Goal: Task Accomplishment & Management: Use online tool/utility

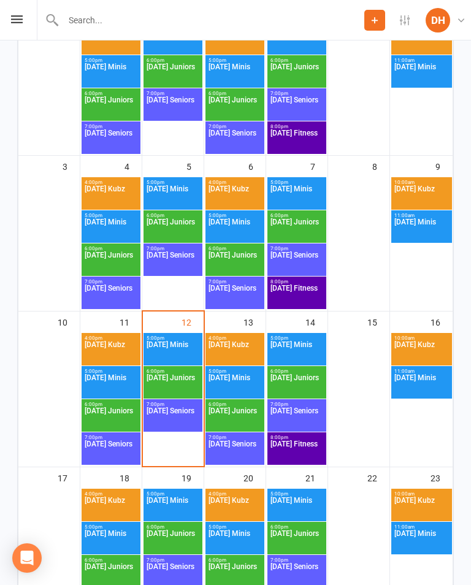
scroll to position [269, 0]
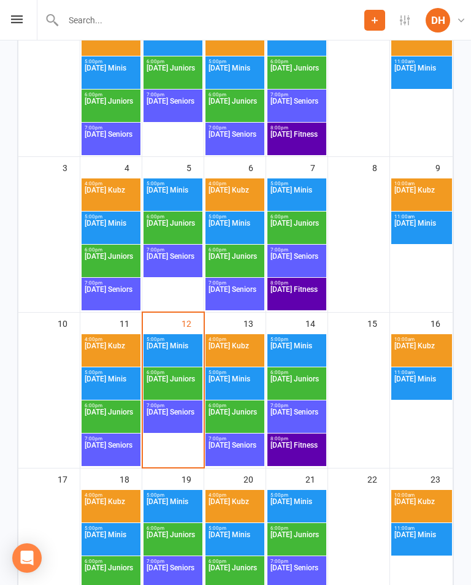
click at [176, 382] on span "[DATE] Juniors" at bounding box center [173, 386] width 54 height 22
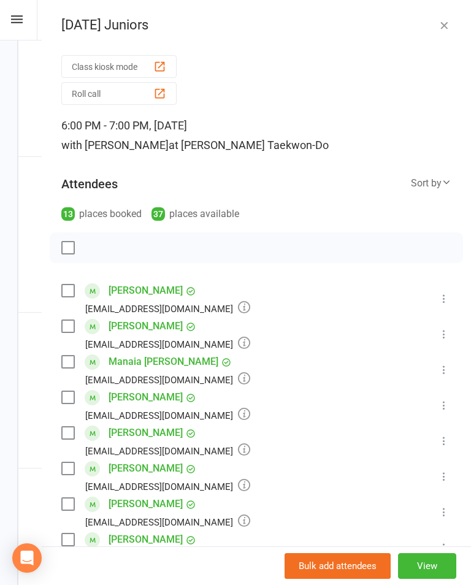
click at [115, 94] on button "Roll call" at bounding box center [118, 93] width 115 height 23
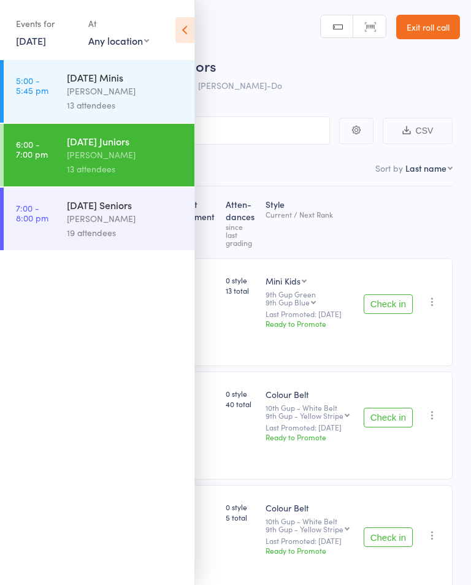
click at [149, 94] on div "[PERSON_NAME]" at bounding box center [125, 91] width 117 height 14
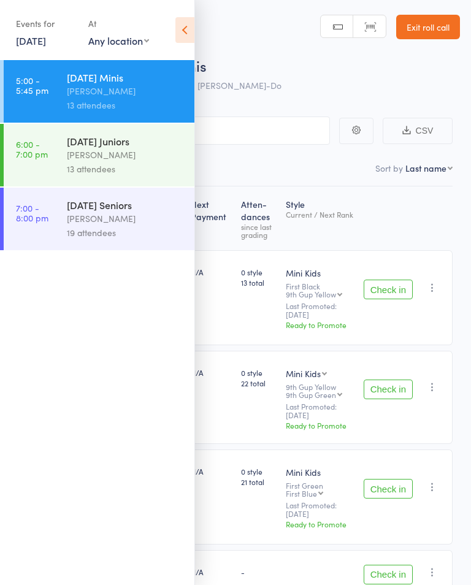
click at [188, 30] on icon at bounding box center [184, 30] width 19 height 26
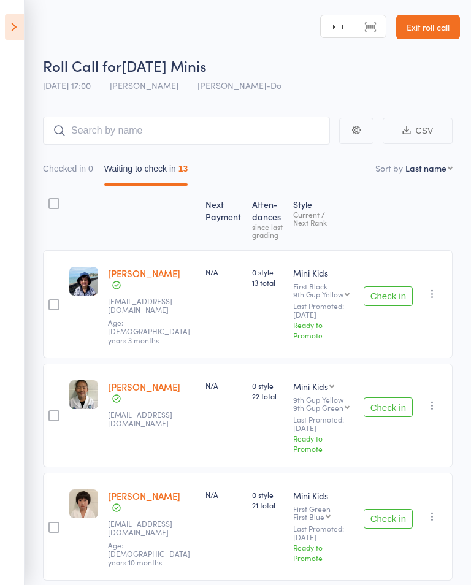
click at [390, 286] on button "Check in" at bounding box center [388, 296] width 49 height 20
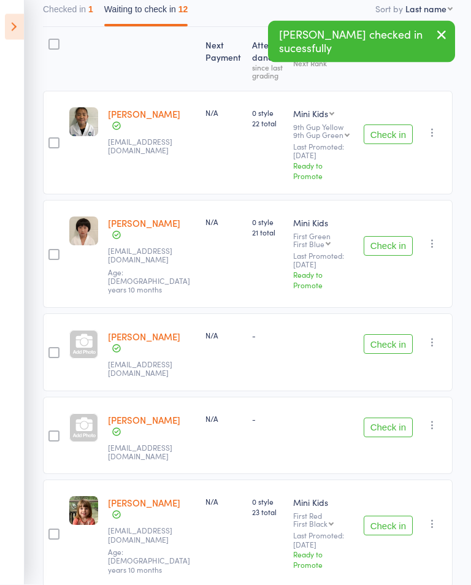
scroll to position [159, 0]
click at [382, 334] on button "Check in" at bounding box center [388, 344] width 49 height 20
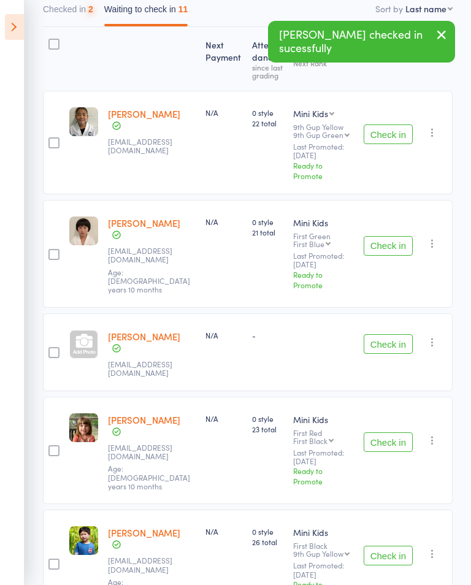
click at [387, 334] on button "Check in" at bounding box center [388, 344] width 49 height 20
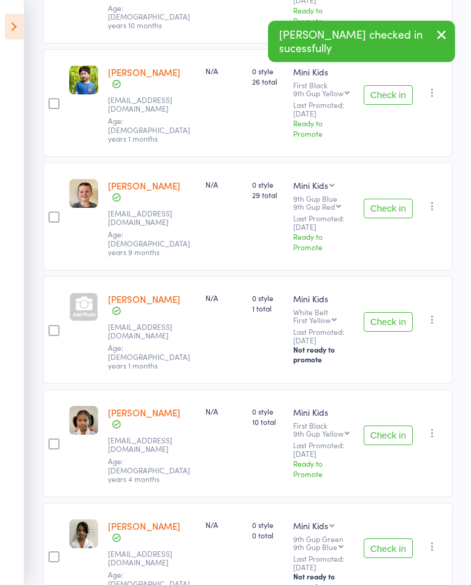
click at [388, 426] on button "Check in" at bounding box center [388, 436] width 49 height 20
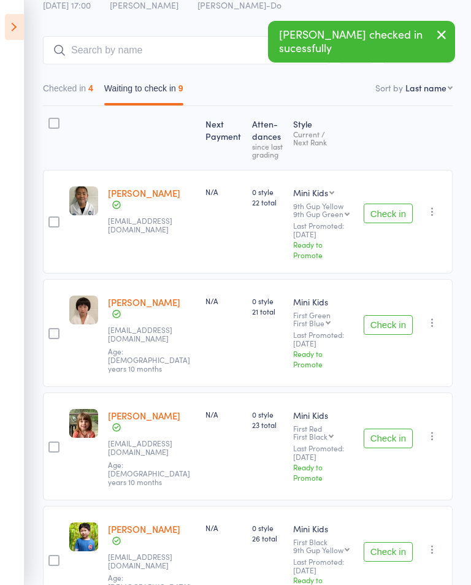
scroll to position [0, 0]
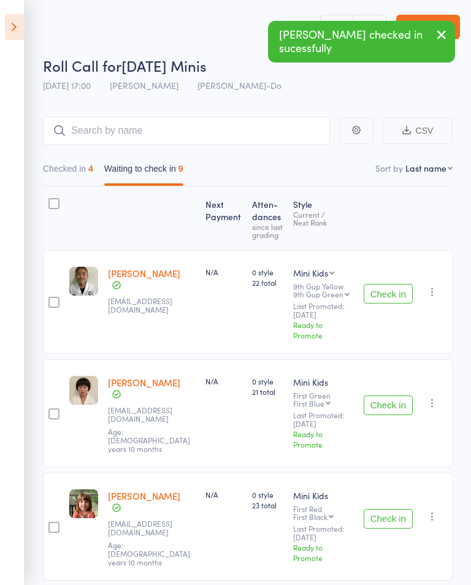
click at [77, 171] on button "Checked in 4" at bounding box center [68, 172] width 50 height 28
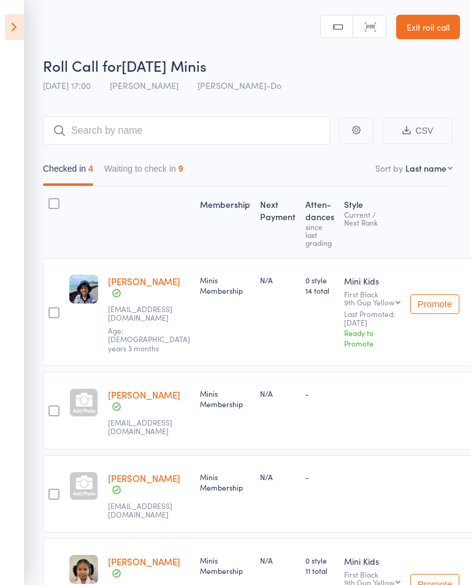
click at [170, 170] on button "Waiting to check in 9" at bounding box center [143, 172] width 79 height 28
